Goal: Navigation & Orientation: Find specific page/section

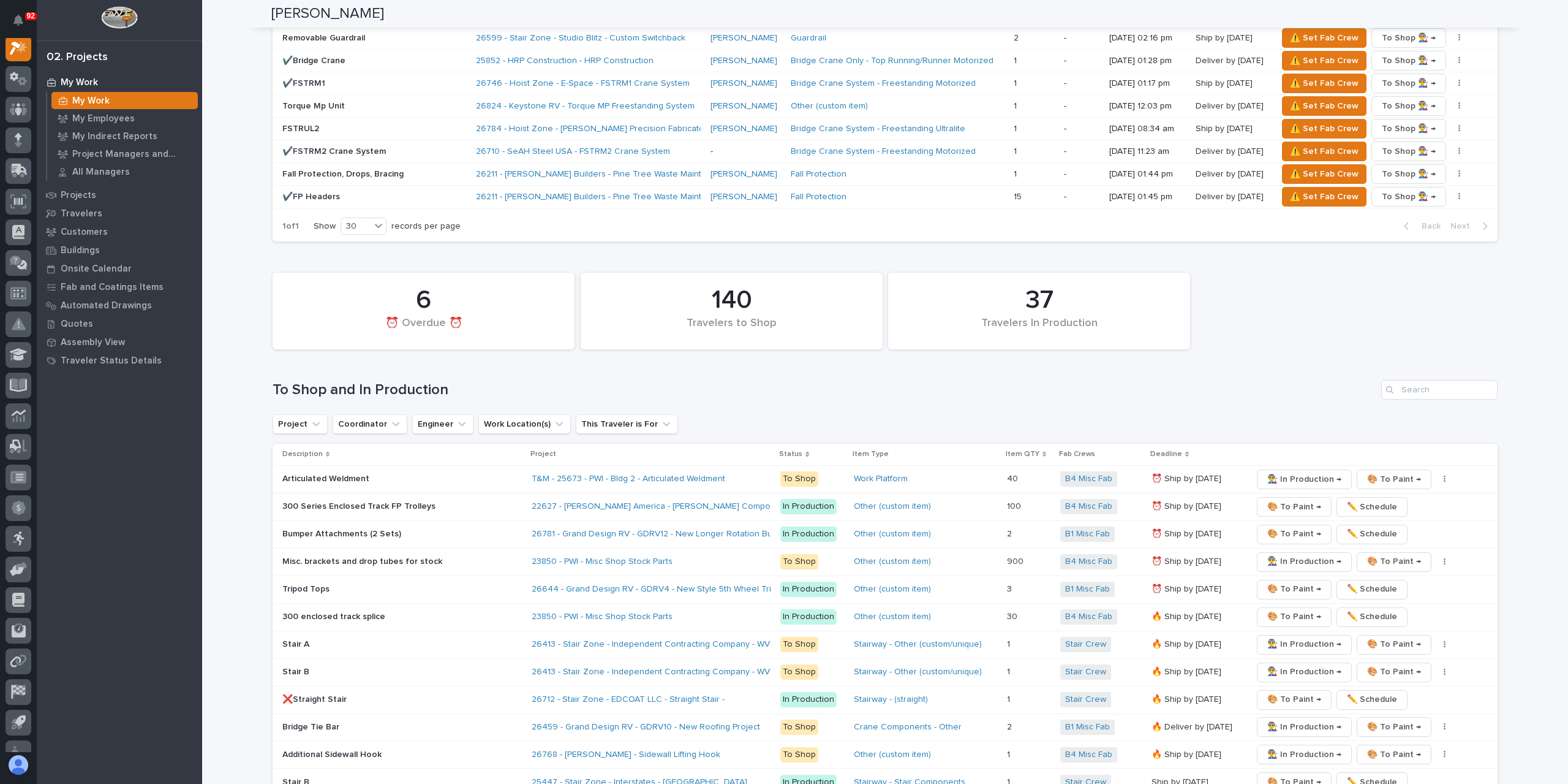
scroll to position [1829, 0]
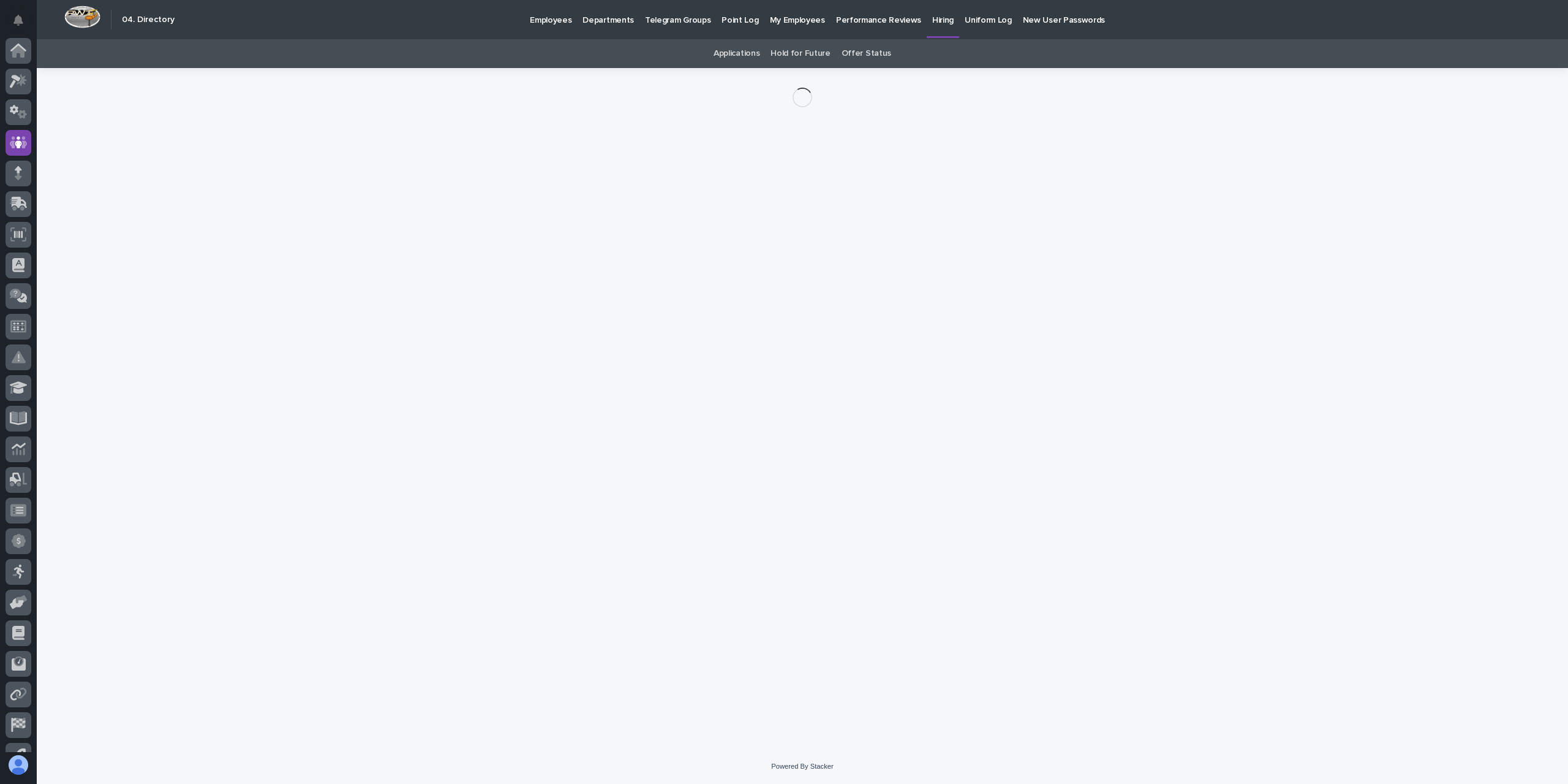
scroll to position [52, 0]
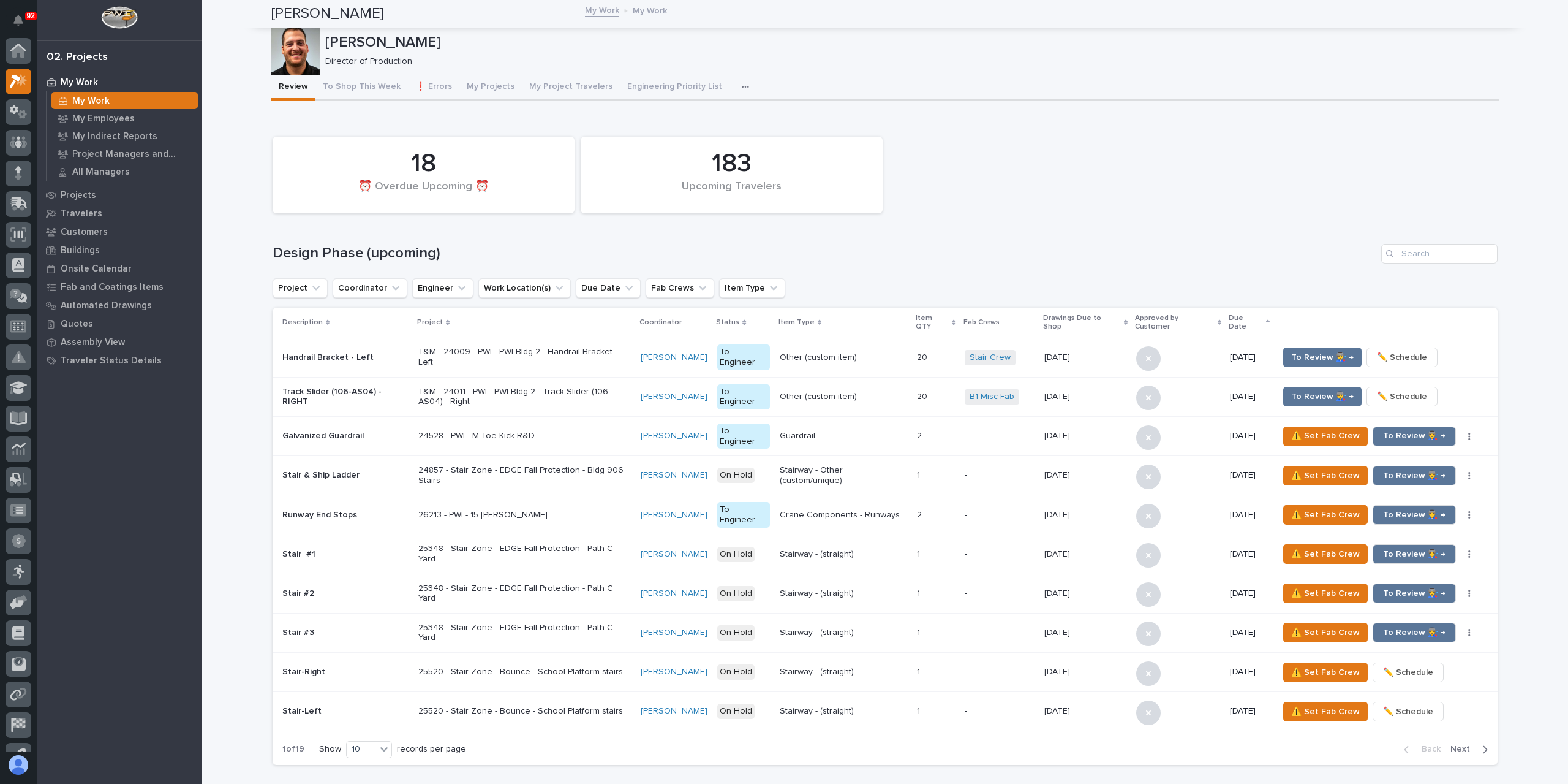
scroll to position [33, 0]
